Goal: Use online tool/utility: Utilize a website feature to perform a specific function

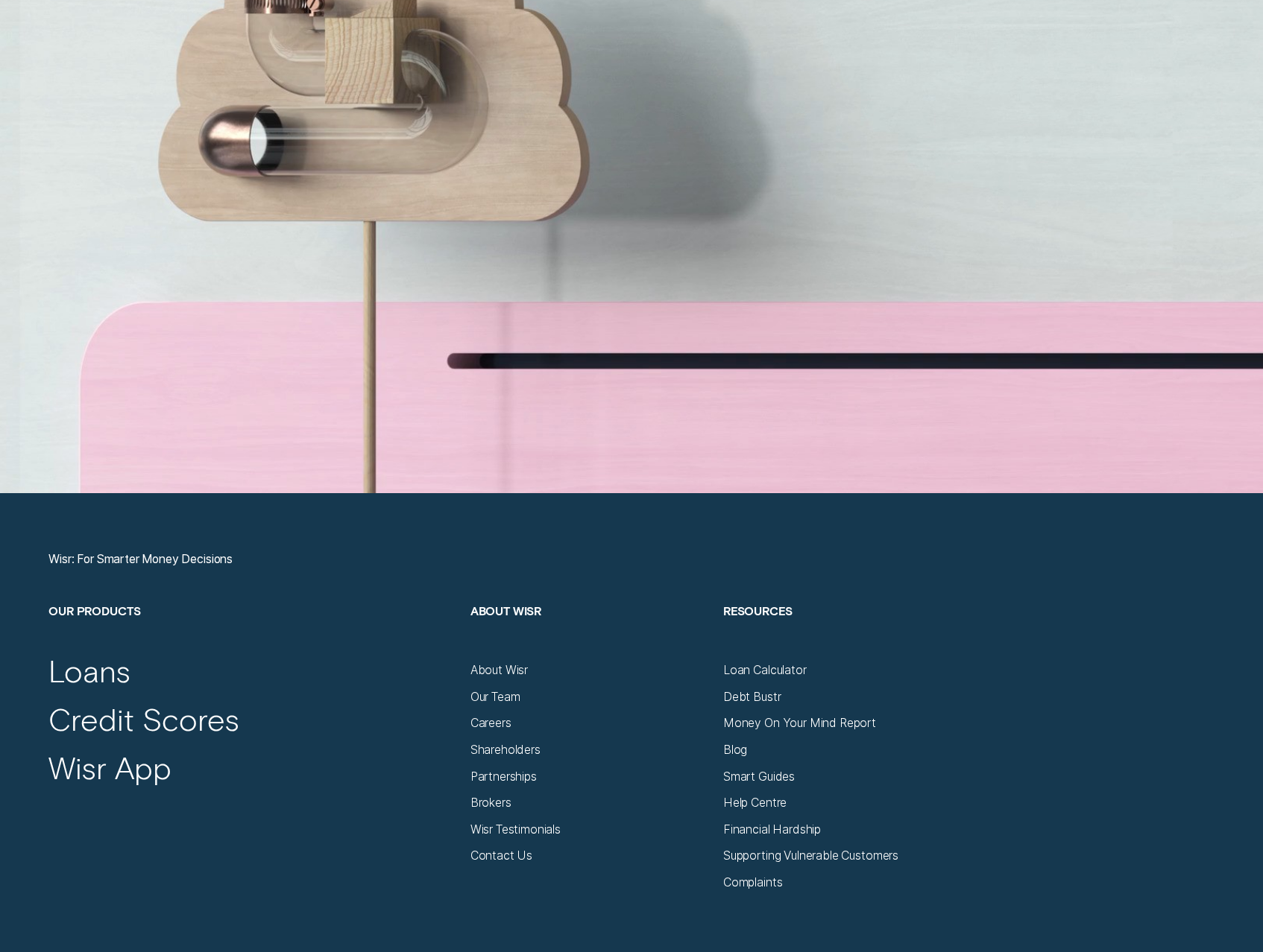
scroll to position [5510, 0]
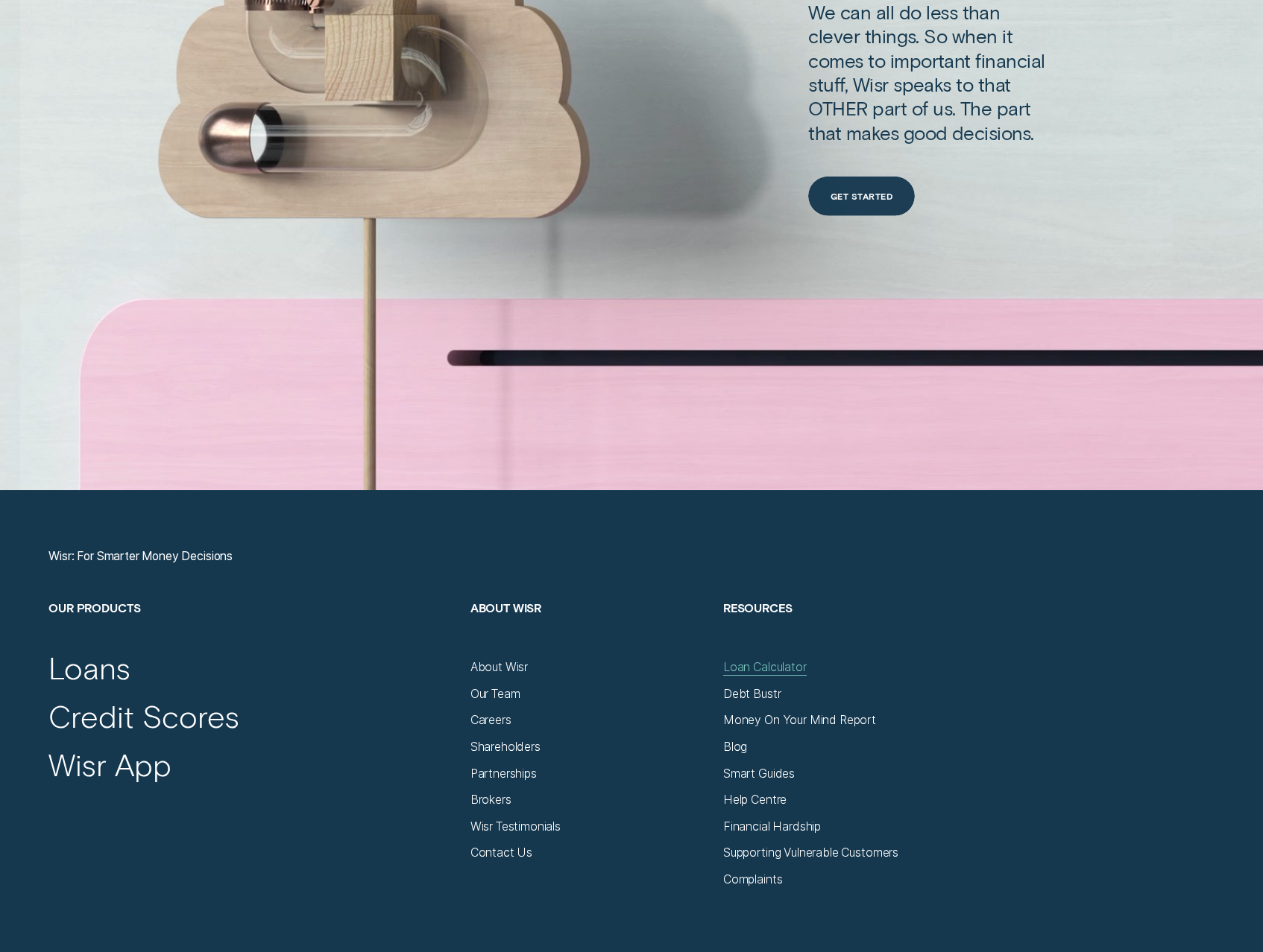
click at [757, 661] on div "Loan Calculator" at bounding box center [764, 668] width 83 height 15
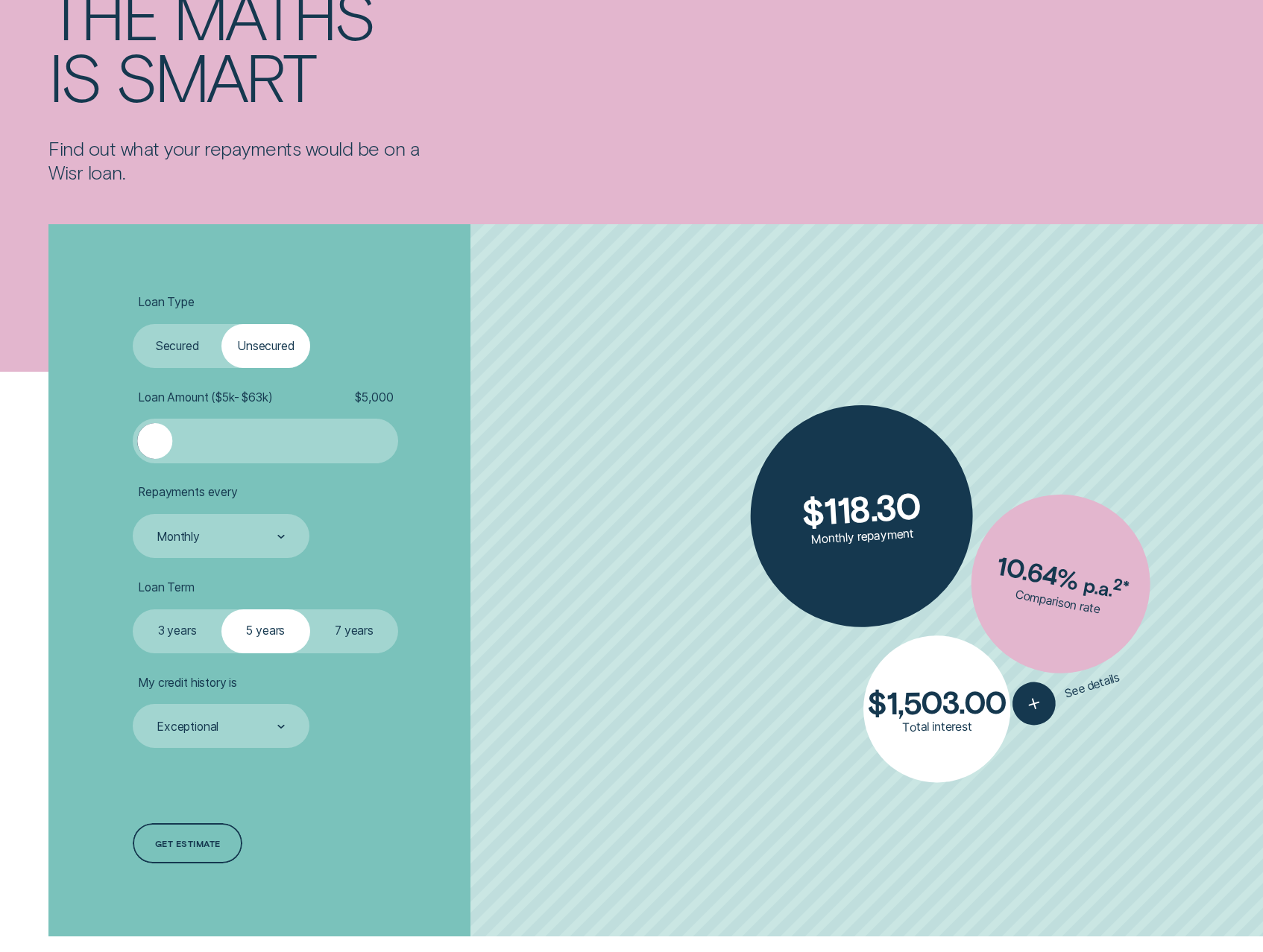
scroll to position [231, 0]
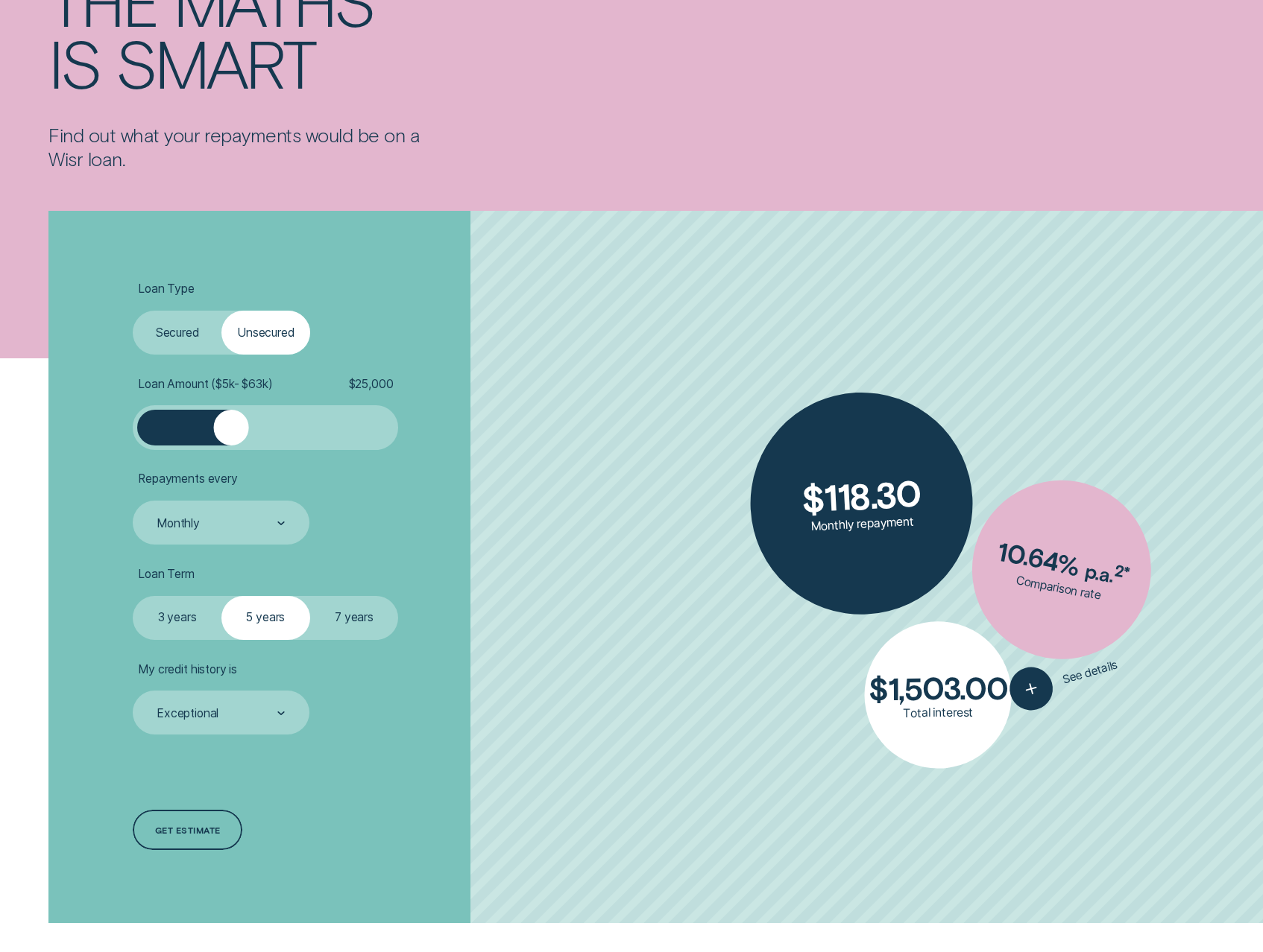
click at [231, 421] on div at bounding box center [266, 427] width 222 height 35
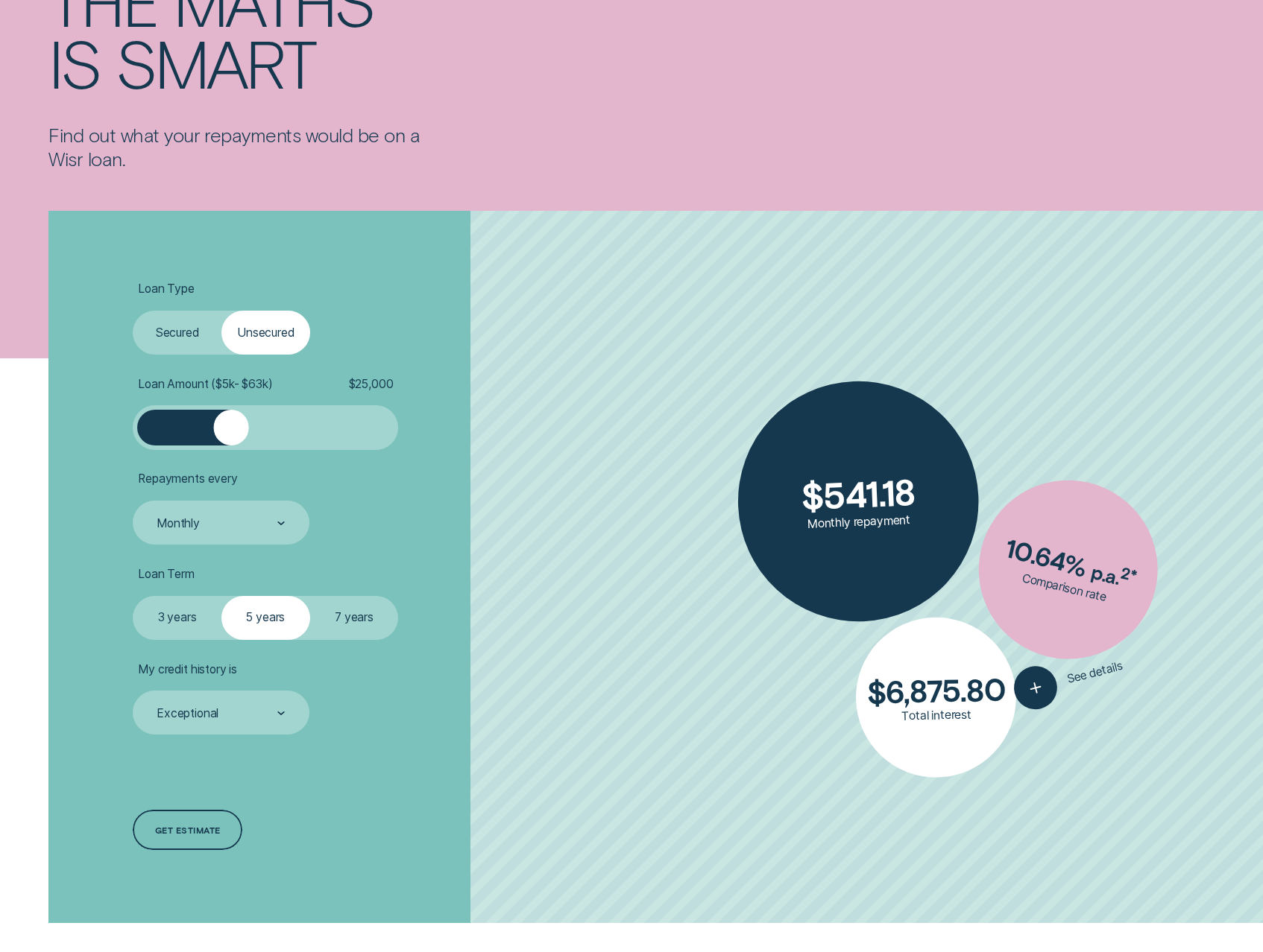
click at [184, 335] on label "Secured" at bounding box center [177, 332] width 88 height 44
click at [132, 311] on input "Secured" at bounding box center [132, 311] width 0 height 0
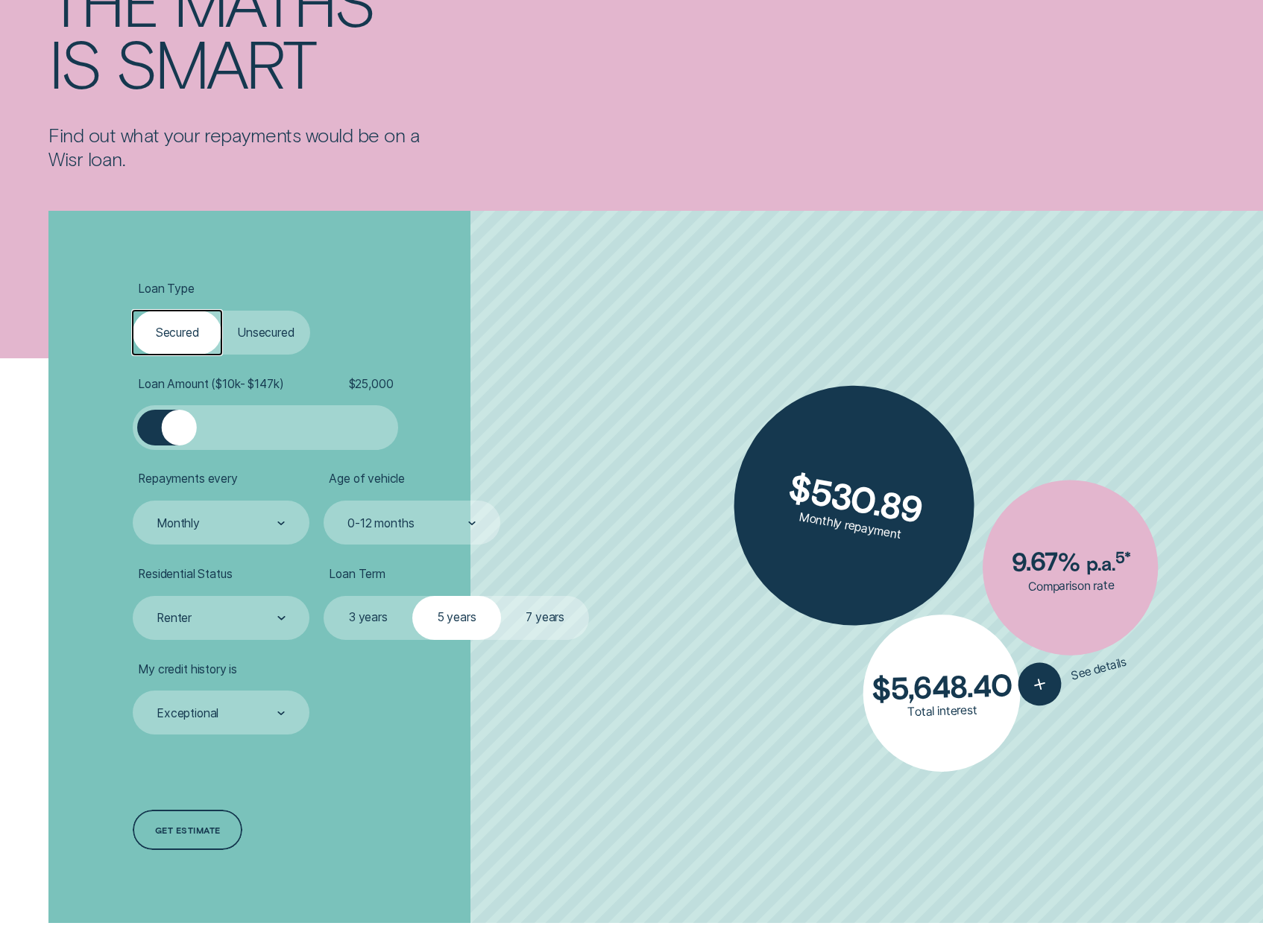
click at [266, 340] on label "Unsecured" at bounding box center [266, 332] width 88 height 44
click at [222, 311] on input "Unsecured" at bounding box center [222, 311] width 0 height 0
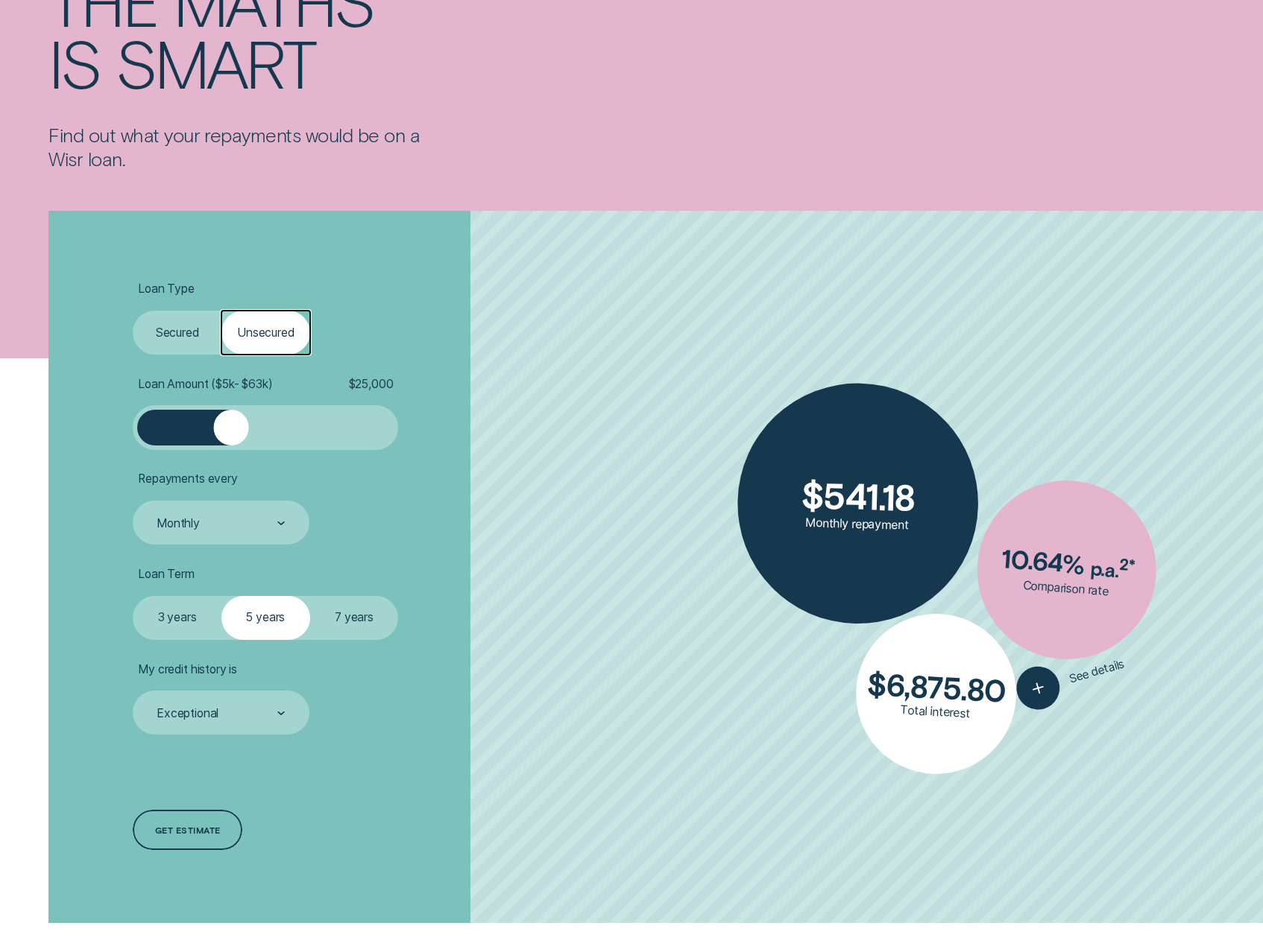
click at [294, 440] on div at bounding box center [266, 427] width 222 height 35
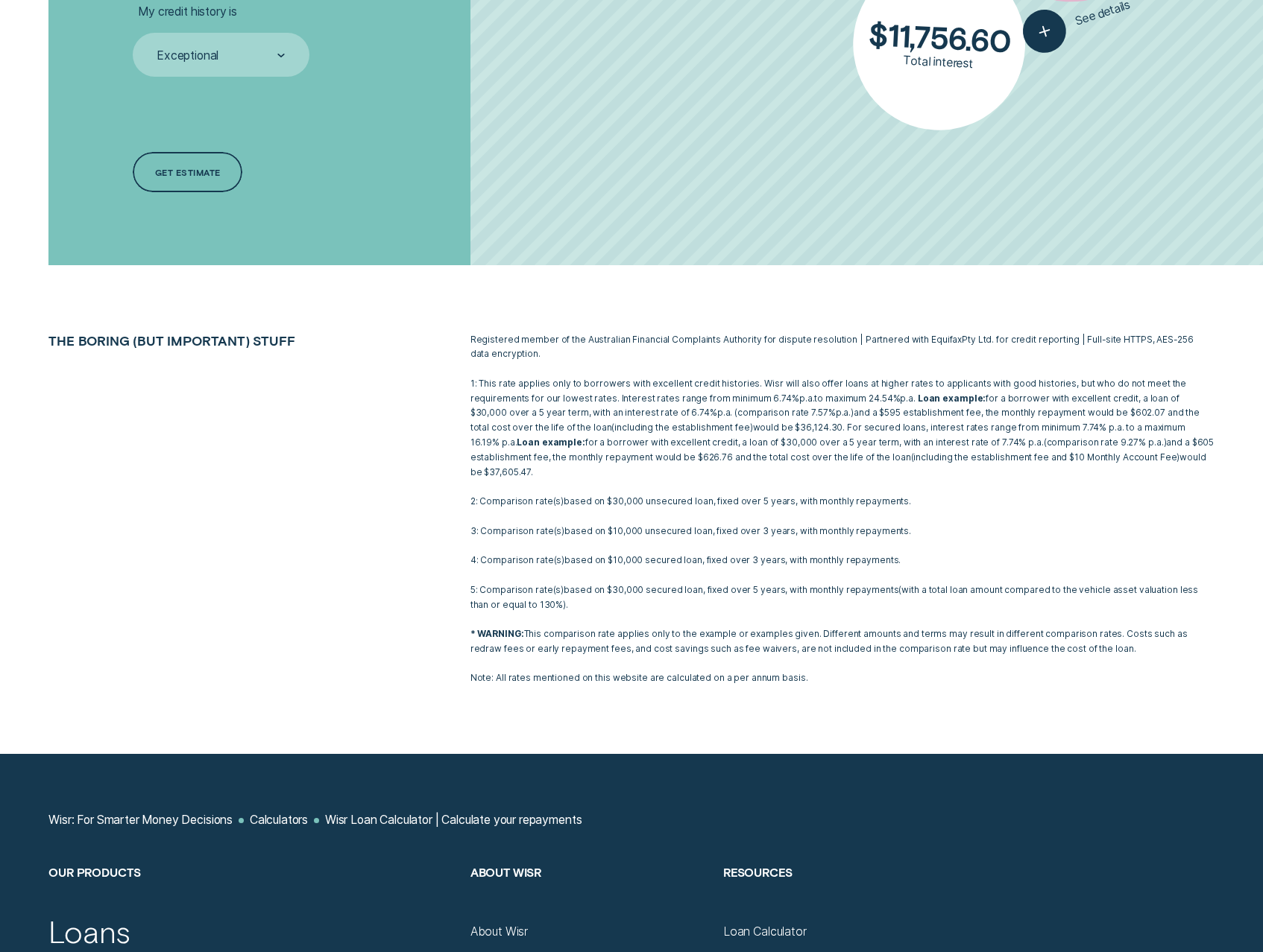
scroll to position [0, 0]
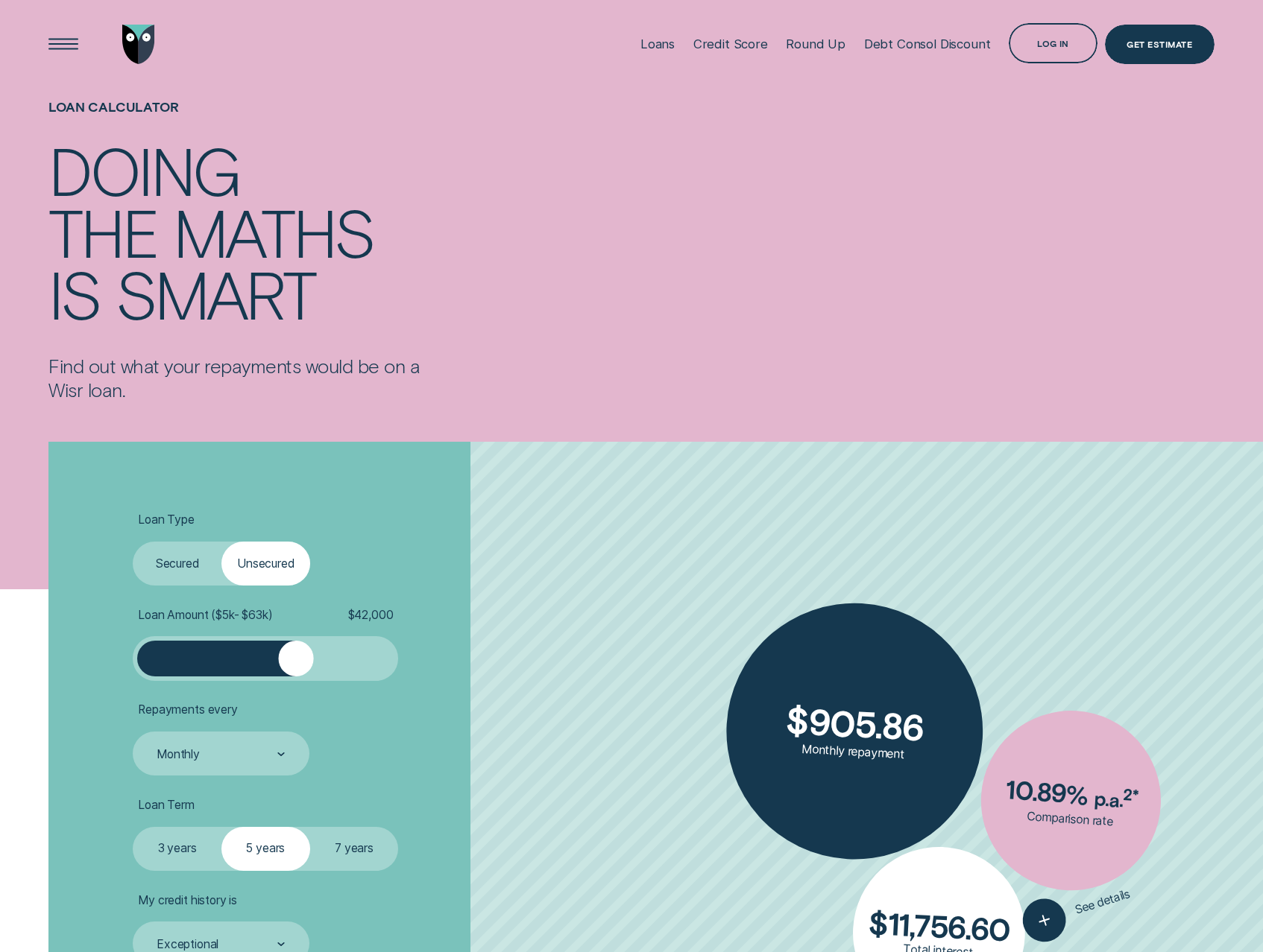
click at [1040, 290] on div "Loan Calculator Doing the maths is smart Find out what your repayments would be…" at bounding box center [631, 250] width 1180 height 325
